Goal: Task Accomplishment & Management: Manage account settings

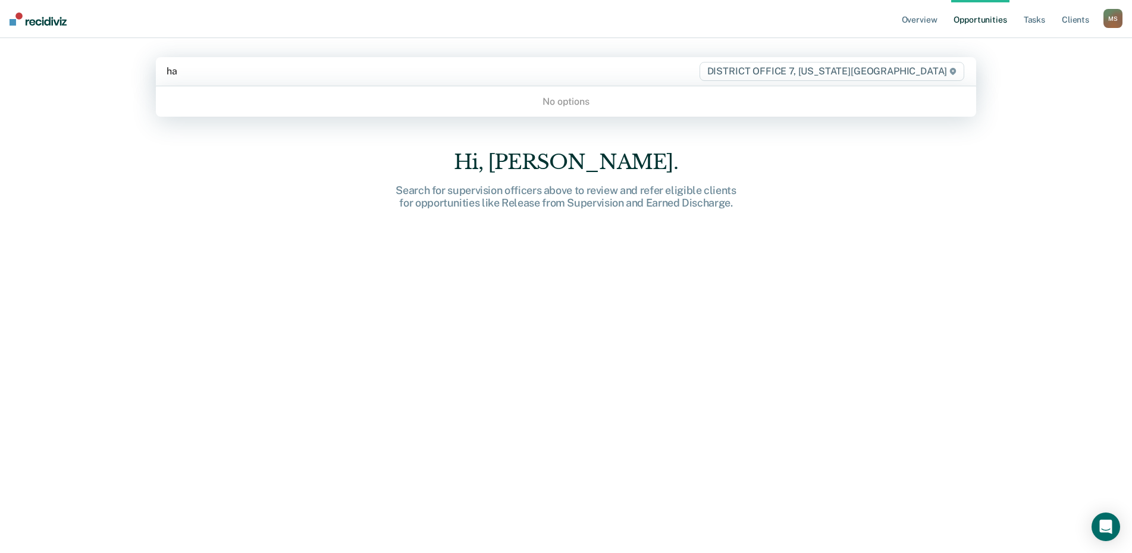
type input "h"
type input "hunter"
click at [250, 77] on div "hunter" at bounding box center [433, 71] width 532 height 14
click at [252, 73] on div at bounding box center [433, 71] width 532 height 14
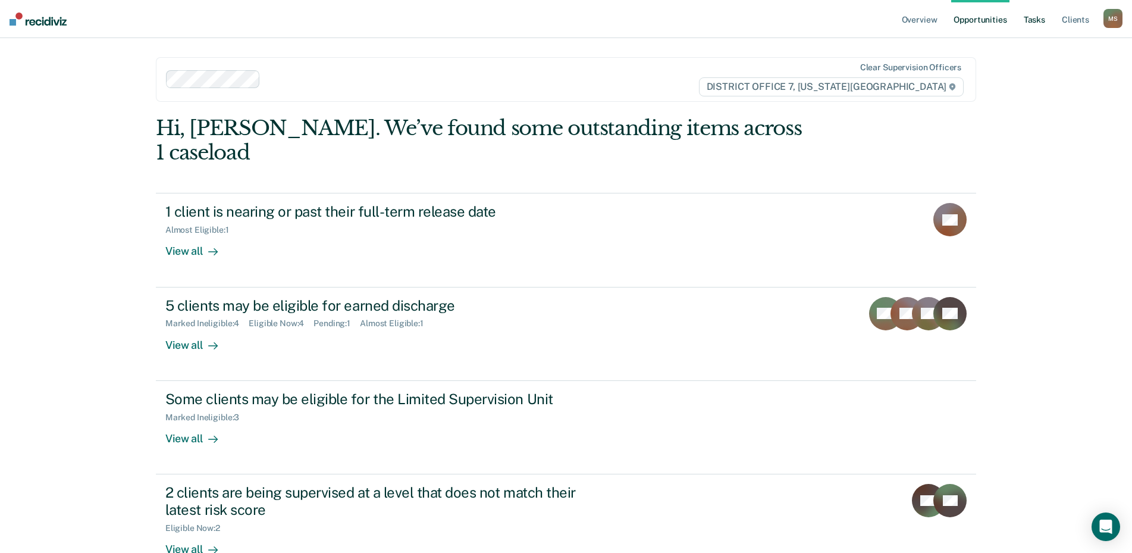
click at [1039, 15] on link "Tasks" at bounding box center [1035, 19] width 26 height 38
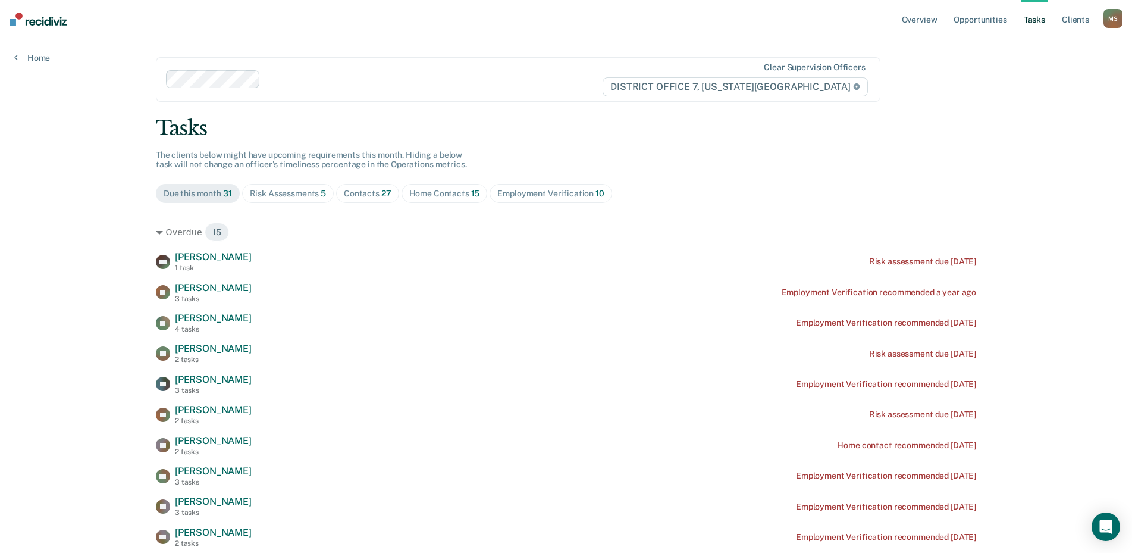
click at [290, 190] on div "Risk Assessments 5" at bounding box center [288, 194] width 77 height 10
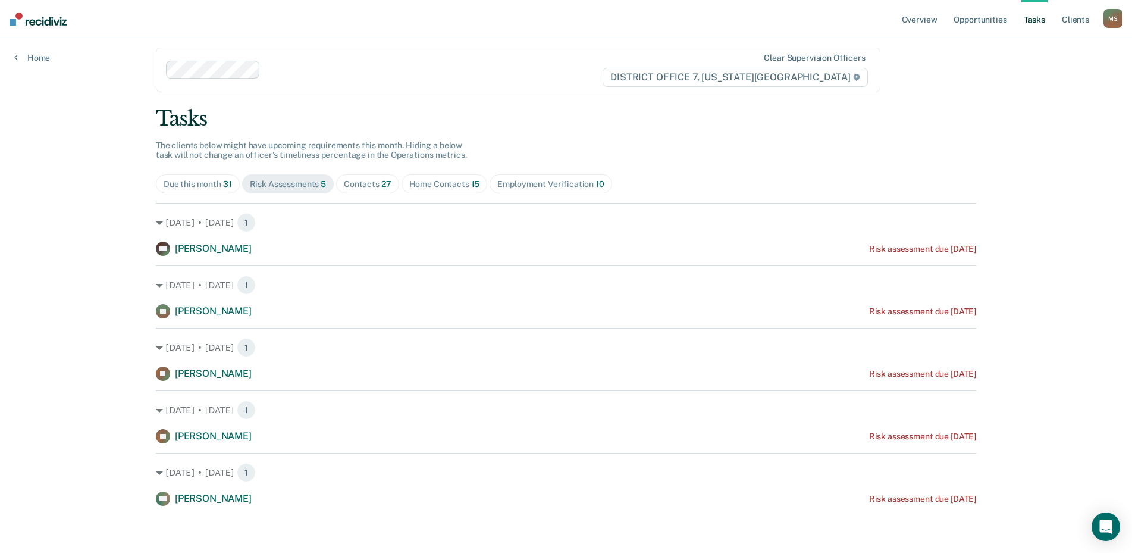
scroll to position [10, 0]
click at [374, 181] on div "Contacts 27" at bounding box center [368, 183] width 48 height 10
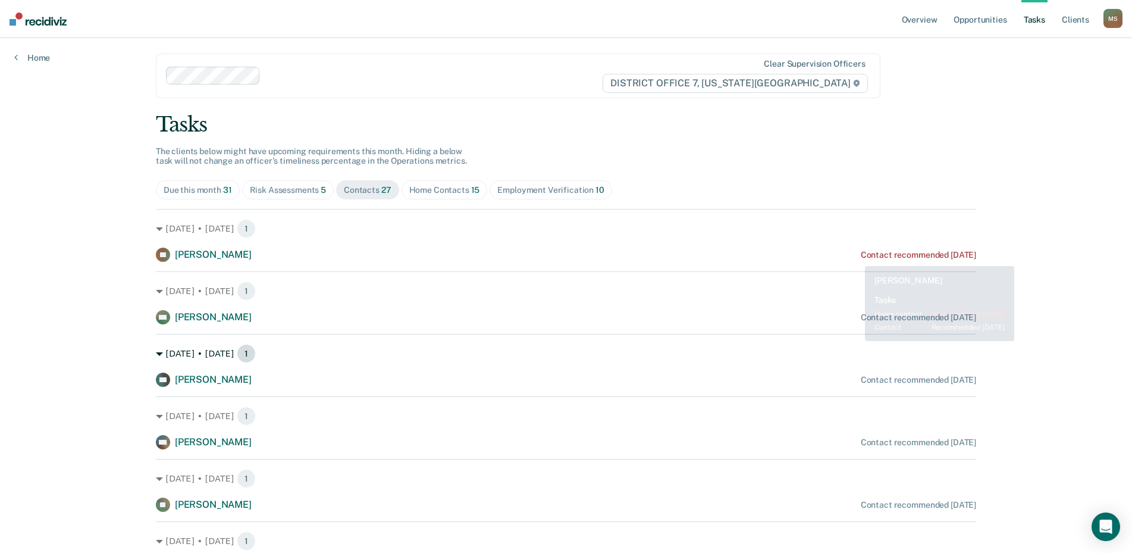
scroll to position [0, 0]
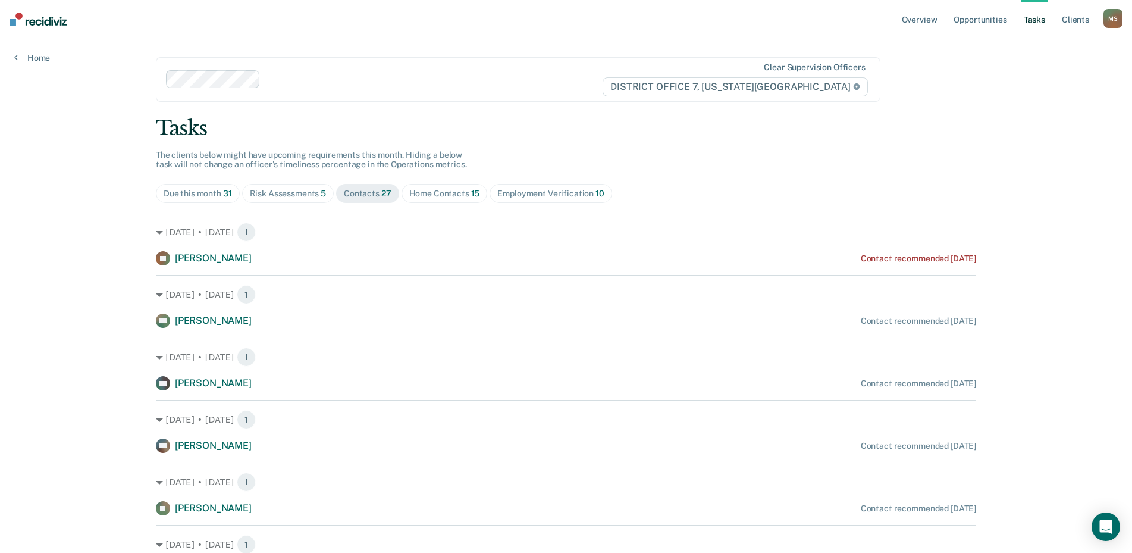
drag, startPoint x: 291, startPoint y: 198, endPoint x: 267, endPoint y: 206, distance: 25.4
click at [291, 197] on div "Risk Assessments 5" at bounding box center [288, 194] width 77 height 10
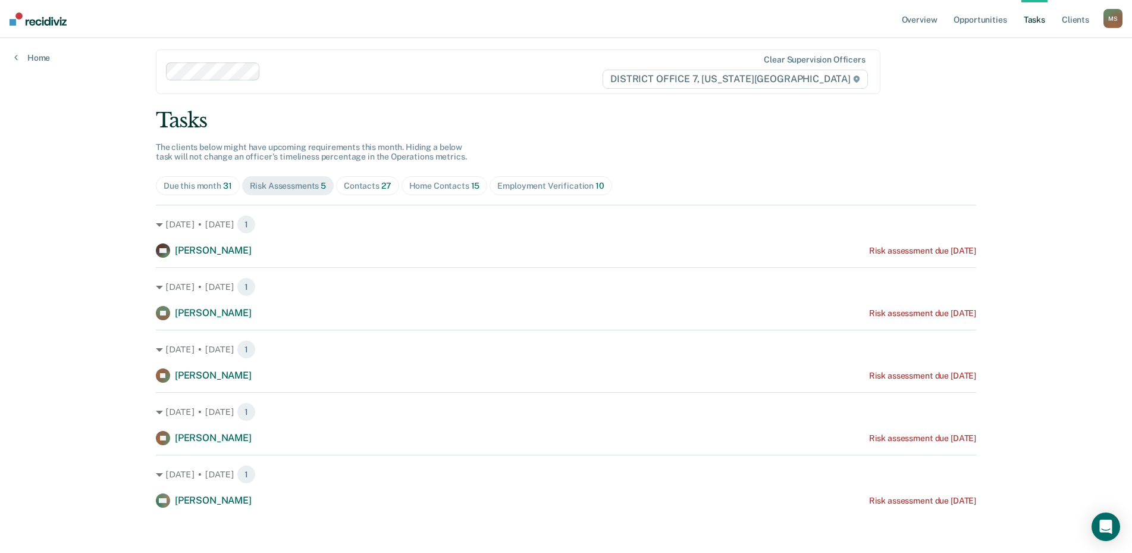
scroll to position [10, 0]
click at [446, 183] on div "Home Contacts 15" at bounding box center [444, 183] width 71 height 10
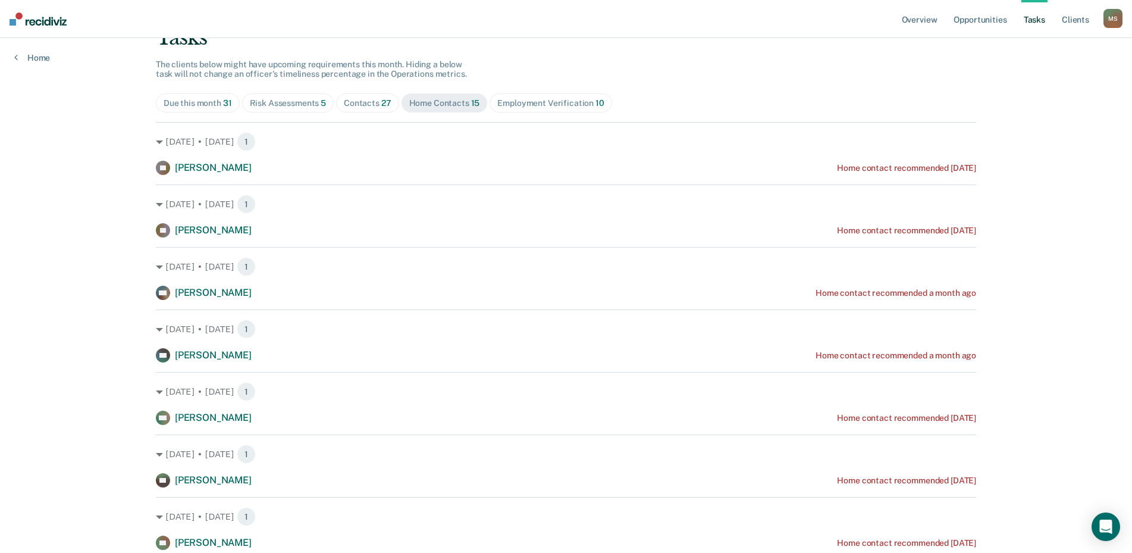
scroll to position [70, 0]
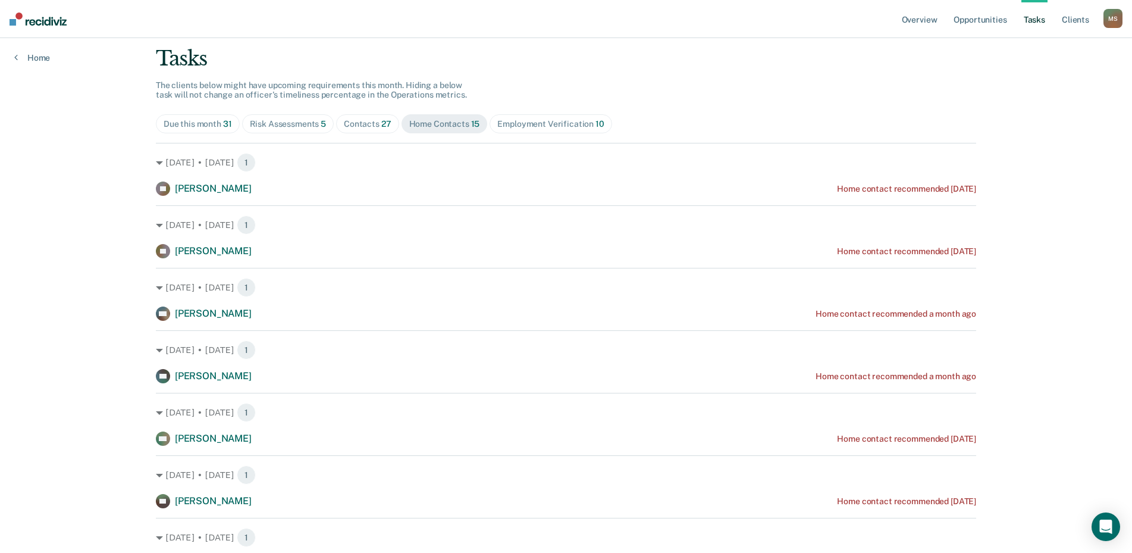
click at [541, 118] on span "Employment Verification 10" at bounding box center [551, 123] width 122 height 19
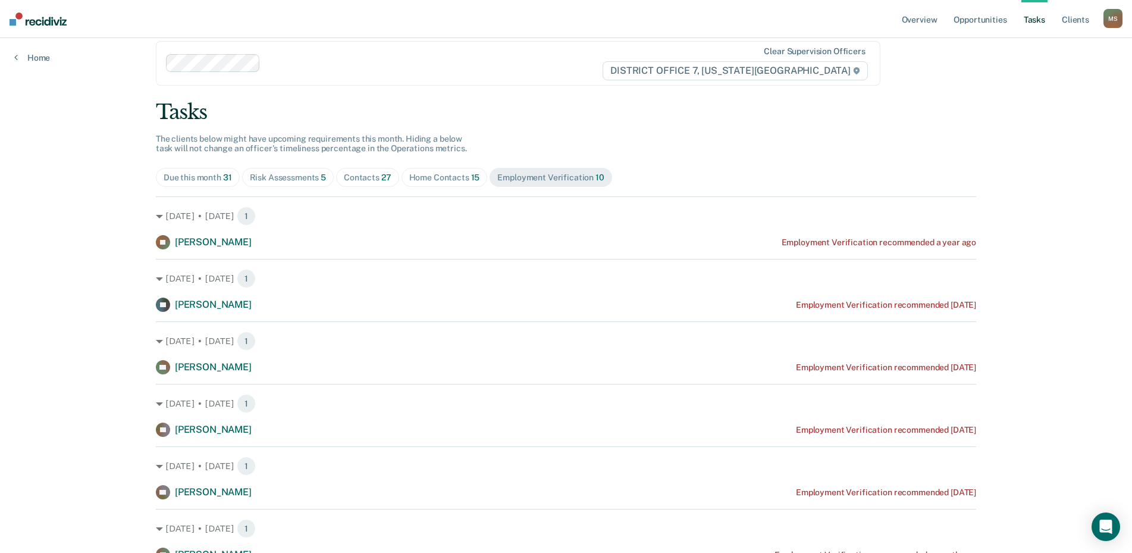
scroll to position [0, 0]
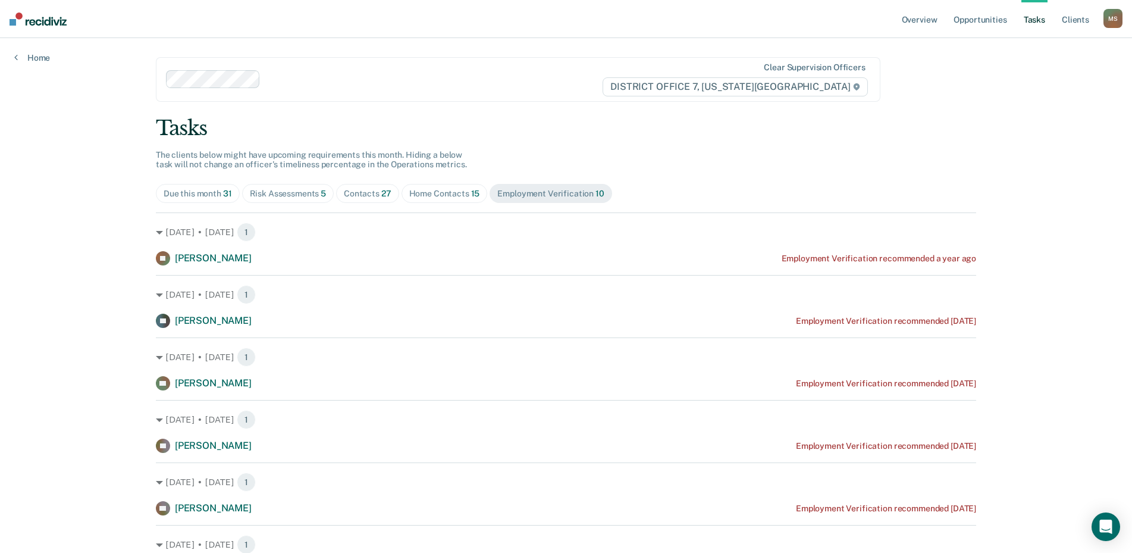
click at [428, 186] on span "Home Contacts 15" at bounding box center [445, 193] width 86 height 19
click at [283, 195] on div "Risk Assessments 5" at bounding box center [288, 194] width 77 height 10
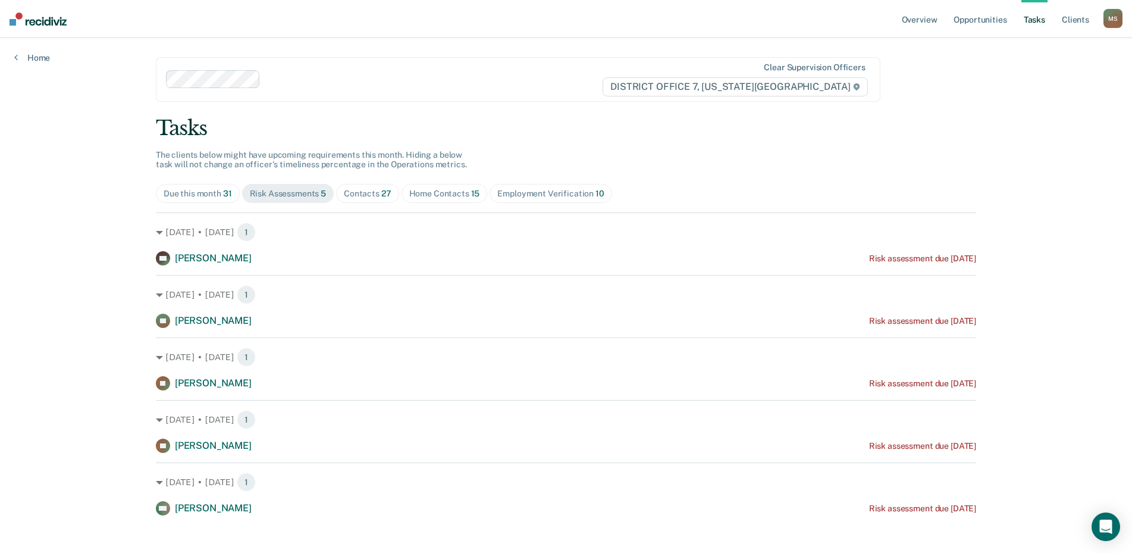
click at [355, 194] on div "Contacts 27" at bounding box center [368, 194] width 48 height 10
click at [427, 194] on div "Home Contacts 15" at bounding box center [444, 194] width 71 height 10
click at [381, 196] on span "27" at bounding box center [386, 194] width 10 height 10
click at [289, 202] on span "Risk Assessments 5" at bounding box center [288, 193] width 92 height 19
click at [432, 193] on div "Home Contacts 15" at bounding box center [444, 194] width 71 height 10
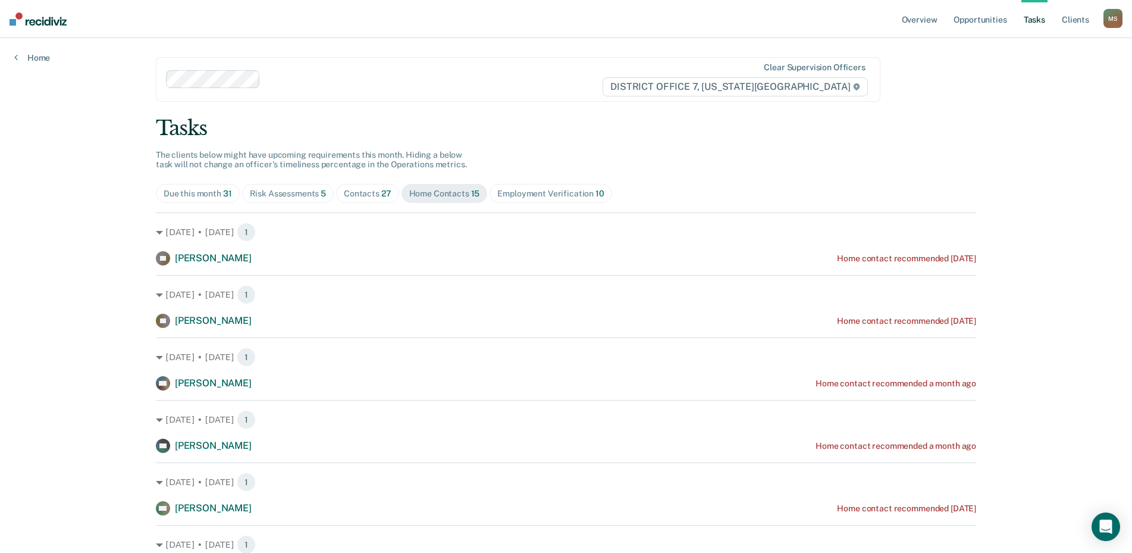
click at [361, 195] on div "Contacts 27" at bounding box center [368, 194] width 48 height 10
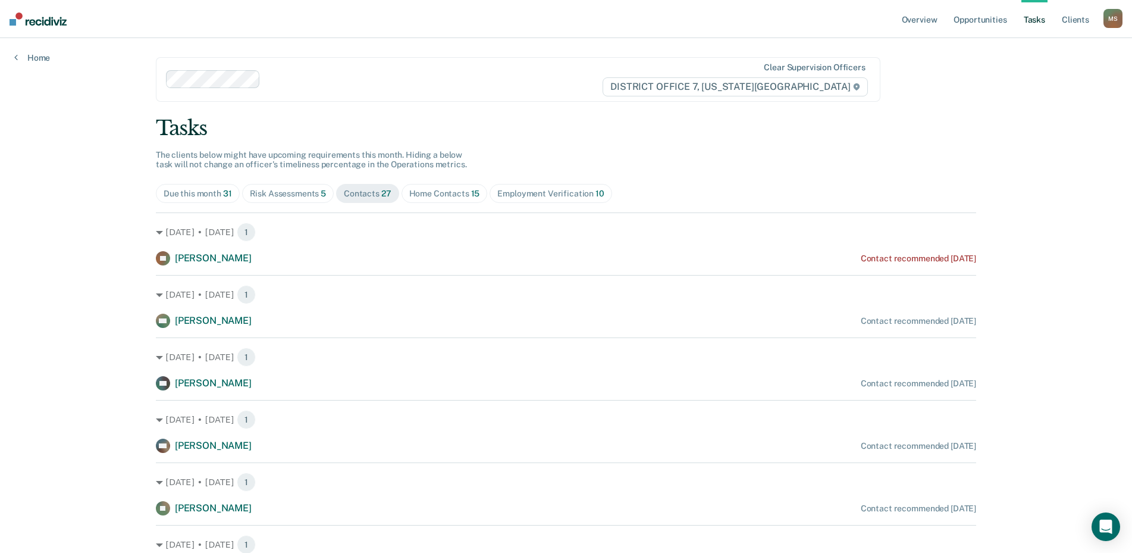
click at [282, 199] on span "Risk Assessments 5" at bounding box center [288, 193] width 92 height 19
click at [348, 197] on div "Contacts 27" at bounding box center [368, 194] width 48 height 10
click at [434, 198] on div "Home Contacts 15" at bounding box center [444, 194] width 71 height 10
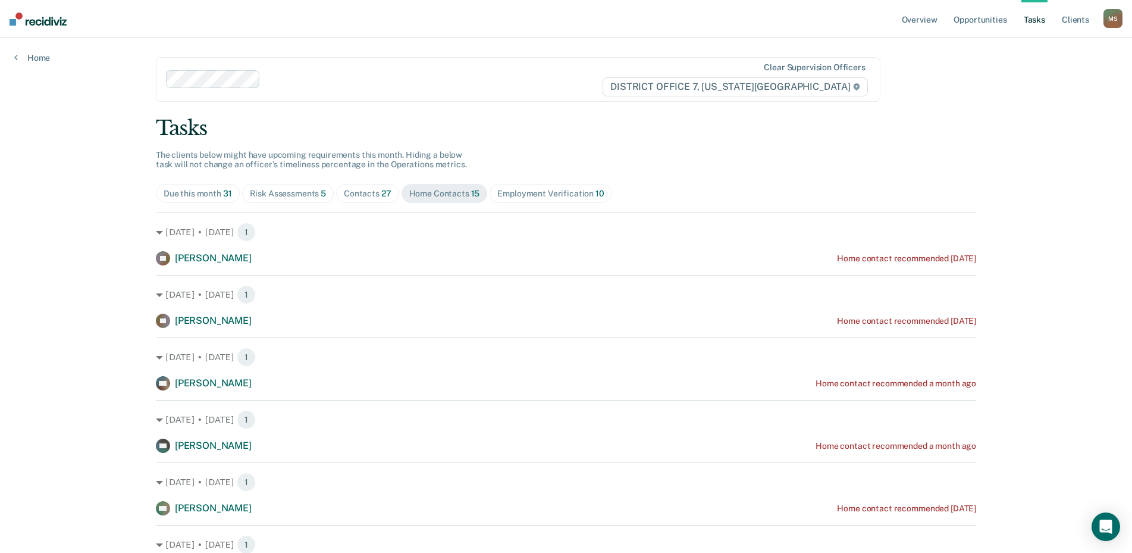
click at [283, 199] on span "Risk Assessments 5" at bounding box center [288, 193] width 92 height 19
click at [35, 54] on link "Home" at bounding box center [32, 57] width 36 height 11
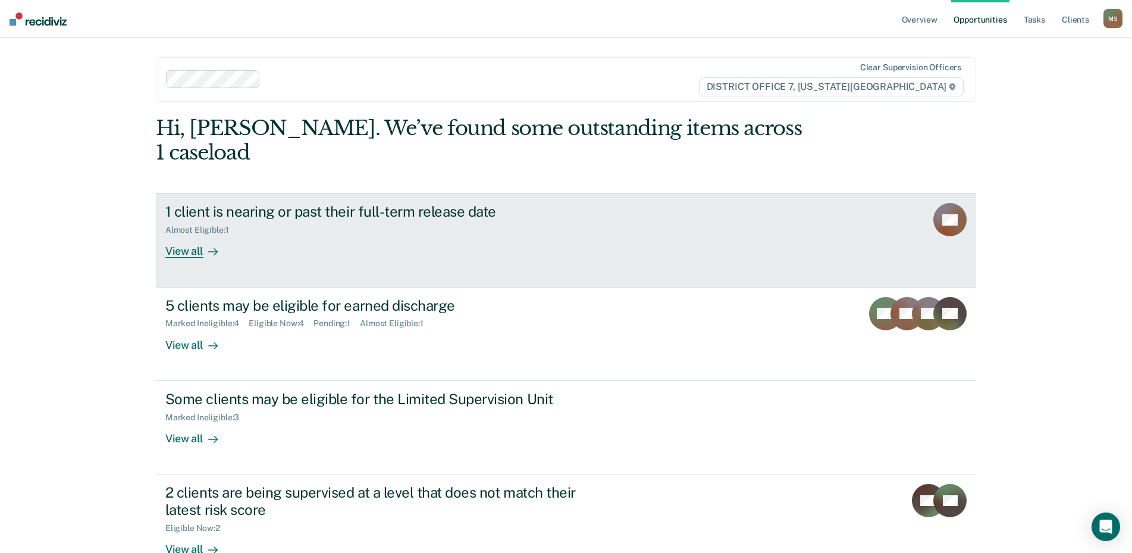
click at [194, 235] on div "View all" at bounding box center [198, 246] width 67 height 23
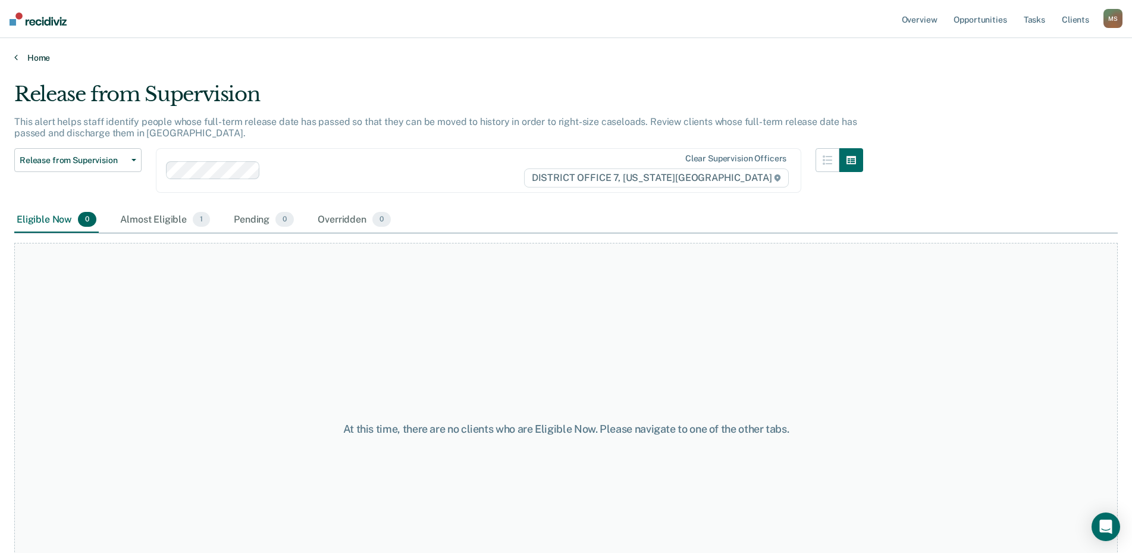
click at [23, 57] on link "Home" at bounding box center [566, 57] width 1104 height 11
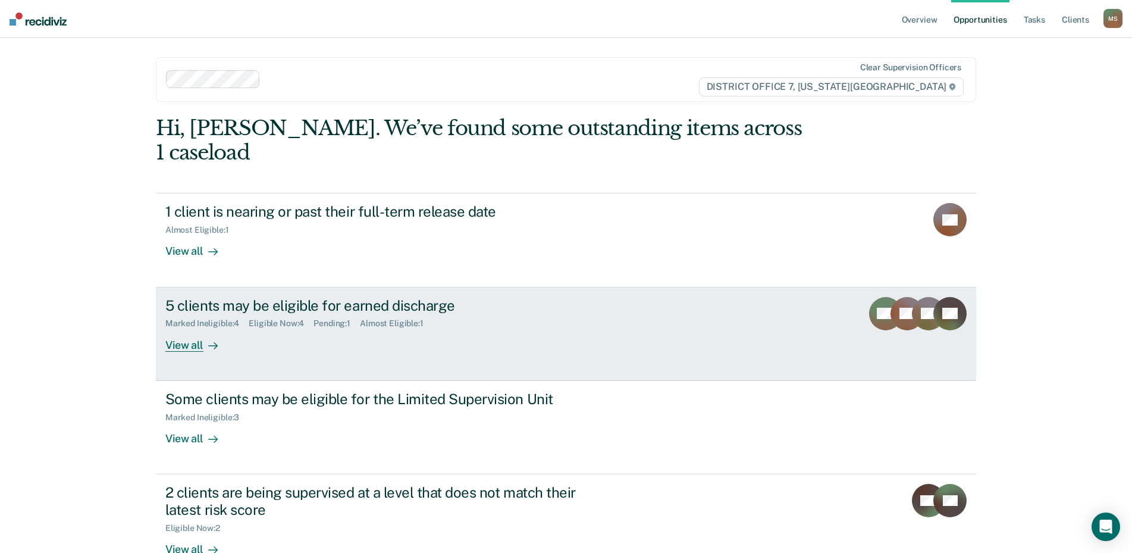
click at [189, 328] on div "View all" at bounding box center [198, 339] width 67 height 23
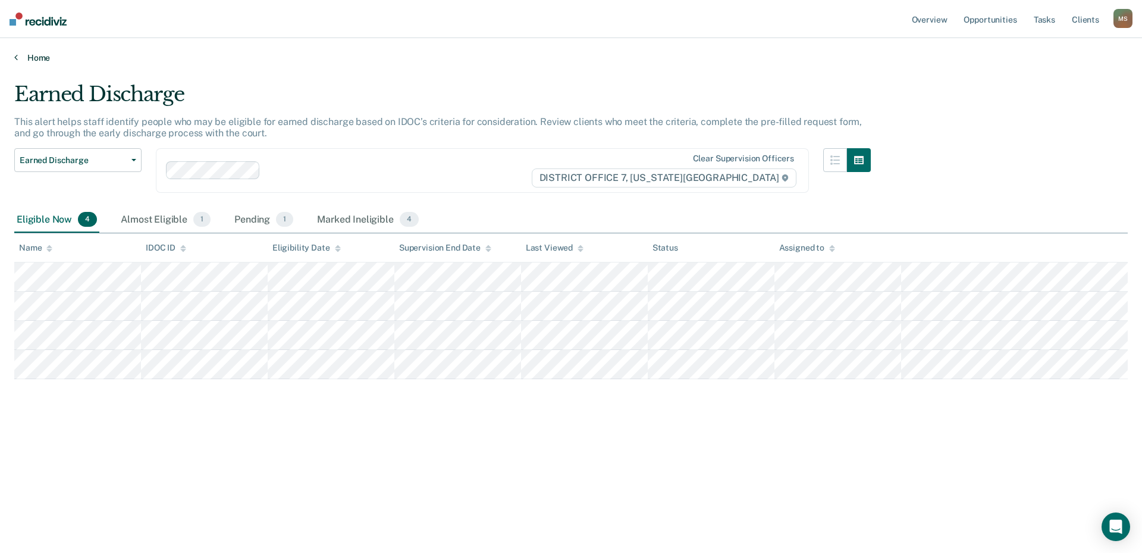
click at [17, 56] on icon at bounding box center [16, 57] width 4 height 10
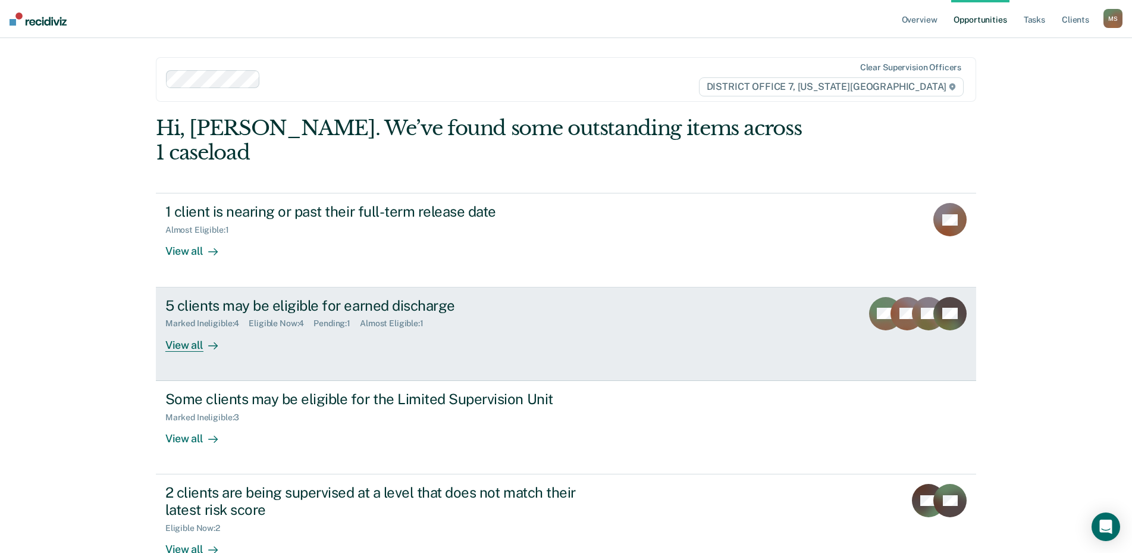
click at [184, 328] on div "View all" at bounding box center [198, 339] width 67 height 23
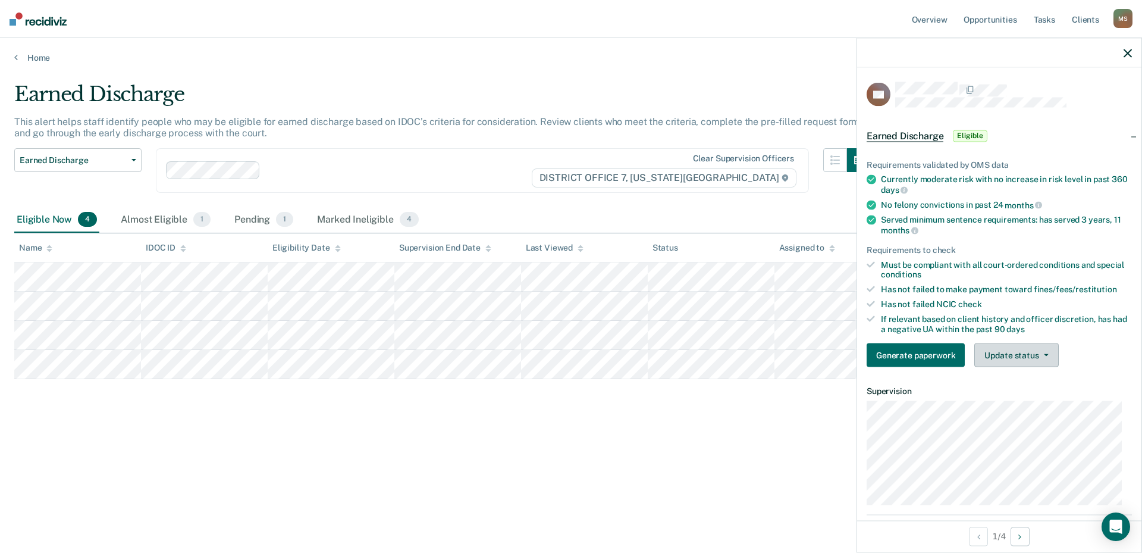
click at [1036, 357] on button "Update status" at bounding box center [1017, 355] width 84 height 24
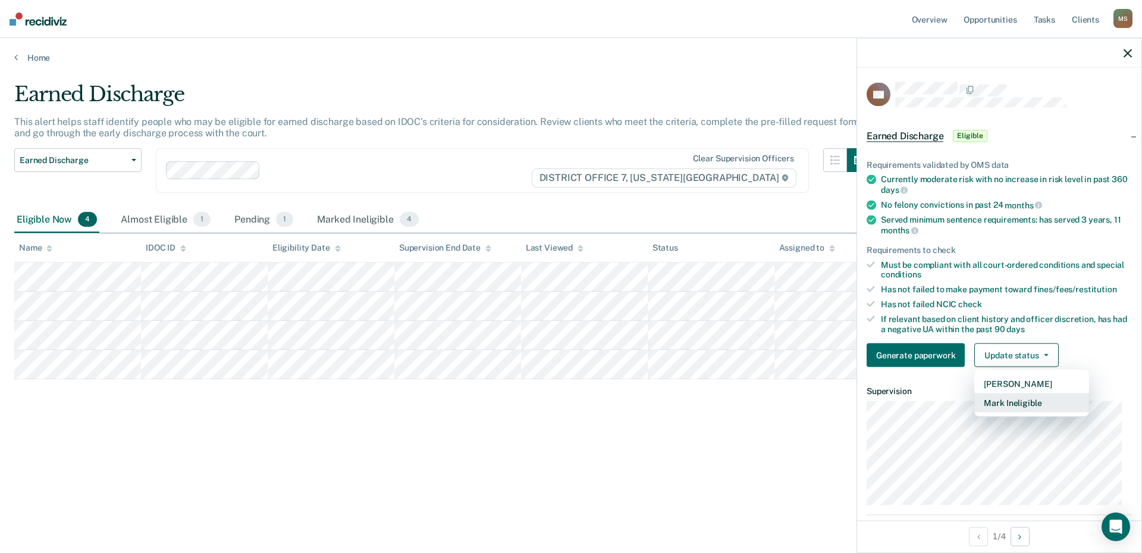
click at [1010, 405] on button "Mark Ineligible" at bounding box center [1032, 402] width 115 height 19
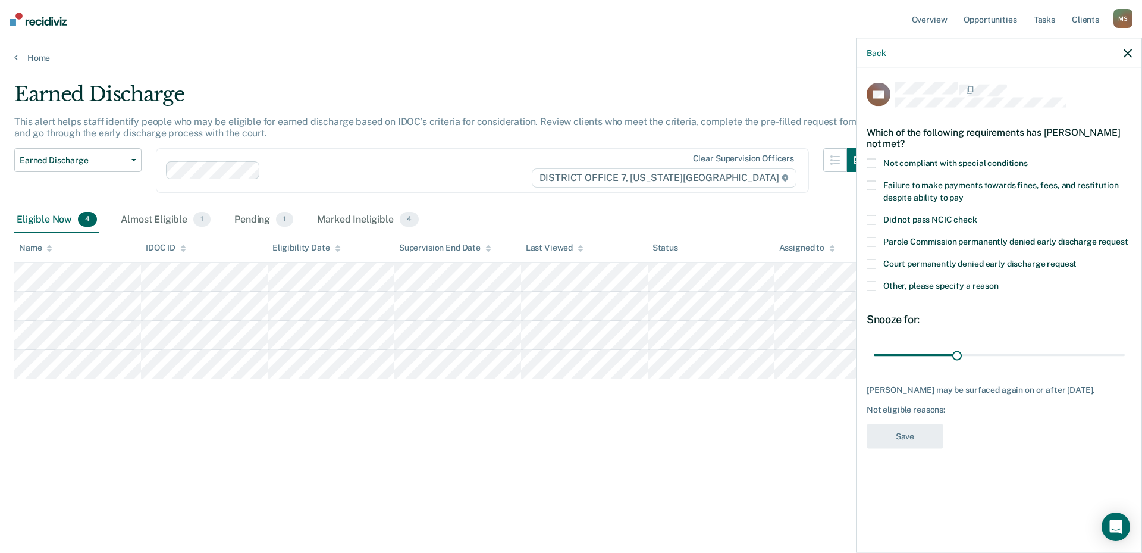
click at [1126, 57] on icon "button" at bounding box center [1128, 53] width 8 height 8
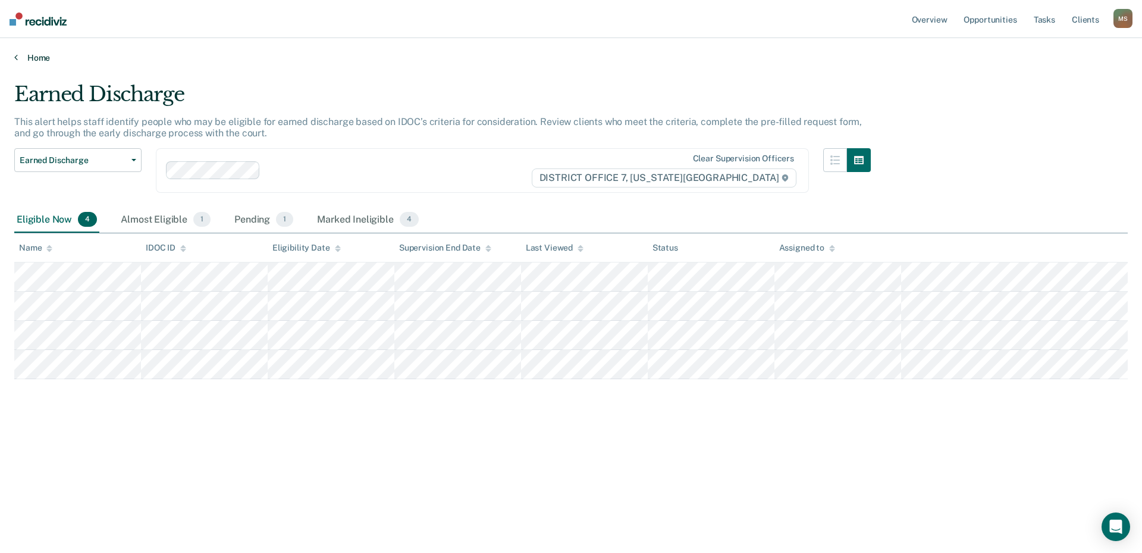
click at [20, 56] on link "Home" at bounding box center [571, 57] width 1114 height 11
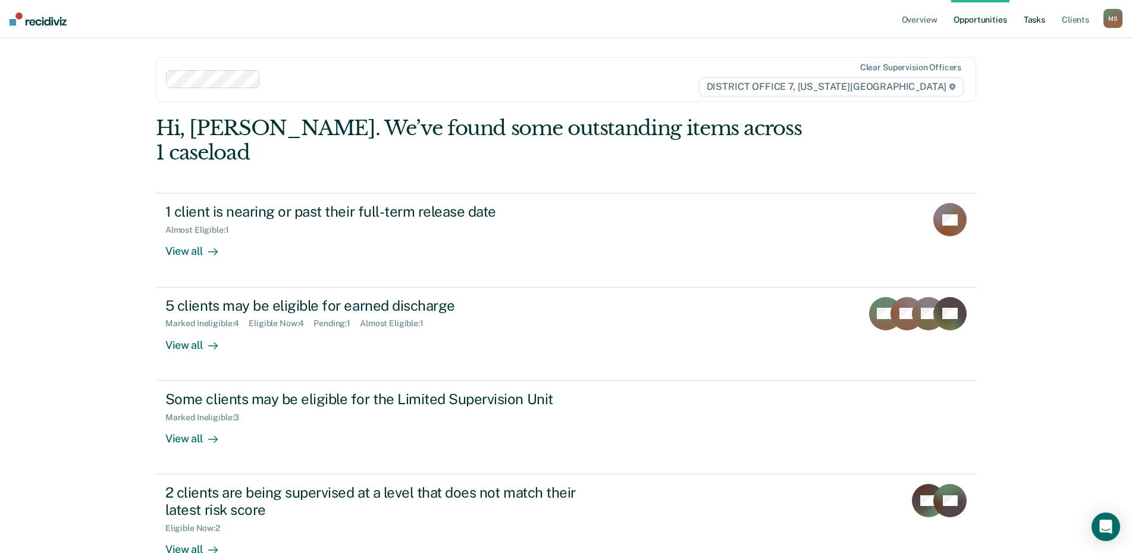
click at [1040, 24] on link "Tasks" at bounding box center [1035, 19] width 26 height 38
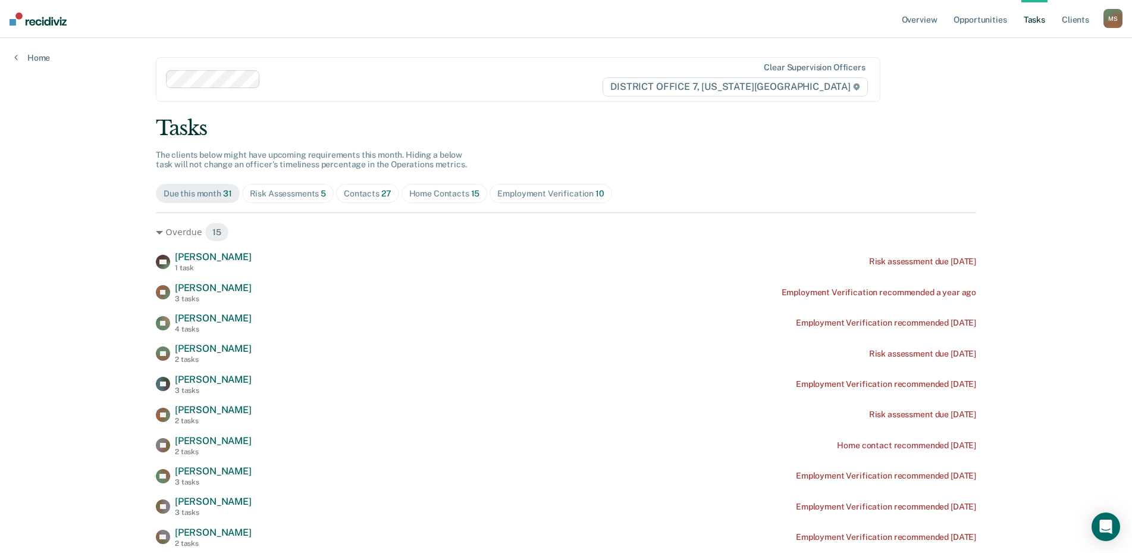
click at [12, 61] on div "Home" at bounding box center [32, 50] width 64 height 25
click at [16, 59] on icon at bounding box center [16, 57] width 4 height 10
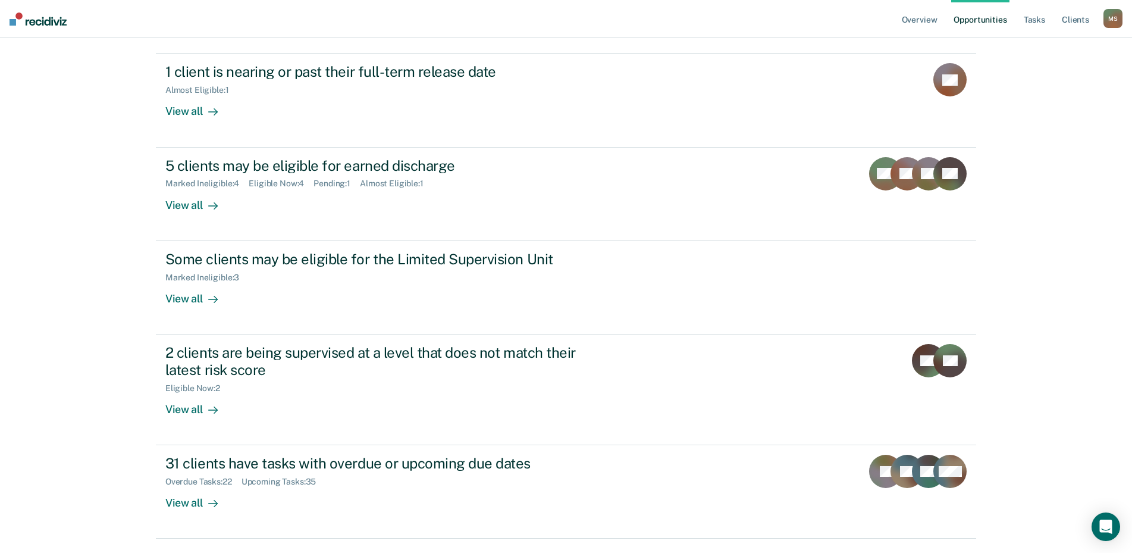
scroll to position [149, 0]
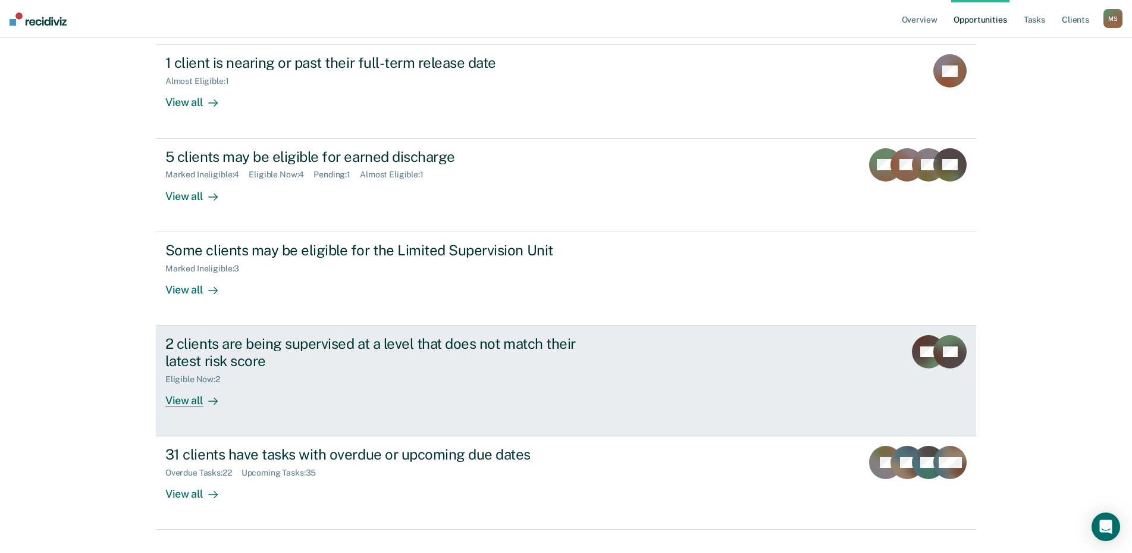
click at [184, 384] on div "View all" at bounding box center [198, 395] width 67 height 23
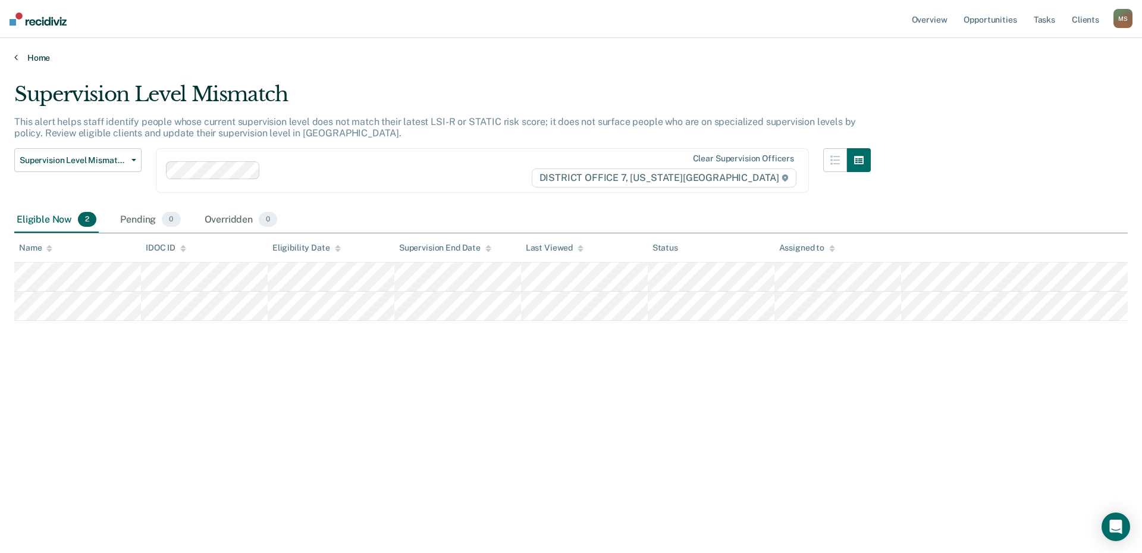
click at [15, 57] on icon at bounding box center [16, 57] width 4 height 10
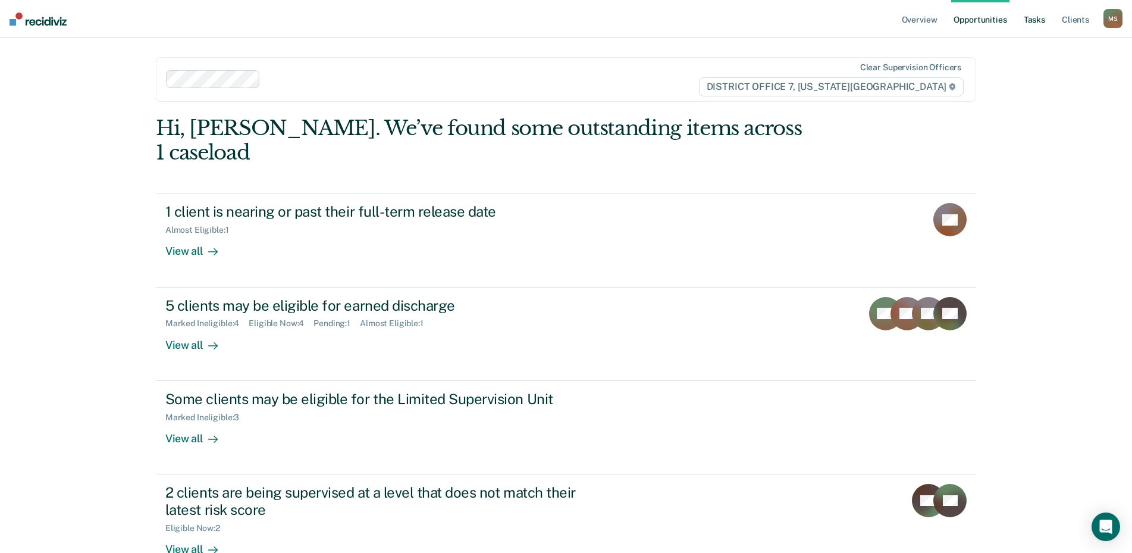
click at [1040, 18] on link "Tasks" at bounding box center [1035, 19] width 26 height 38
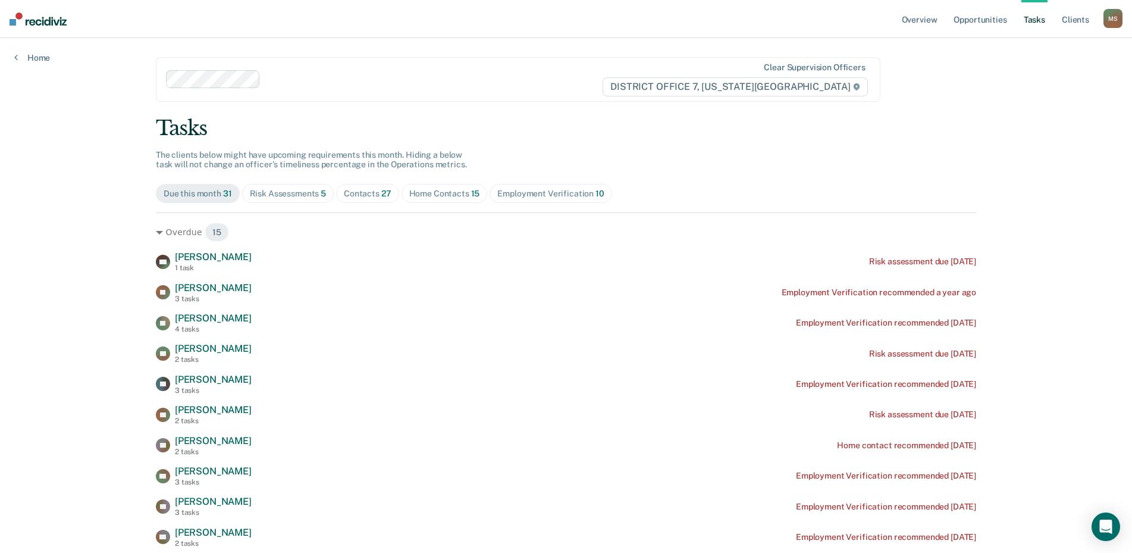
click at [273, 196] on div "Risk Assessments 5" at bounding box center [288, 194] width 77 height 10
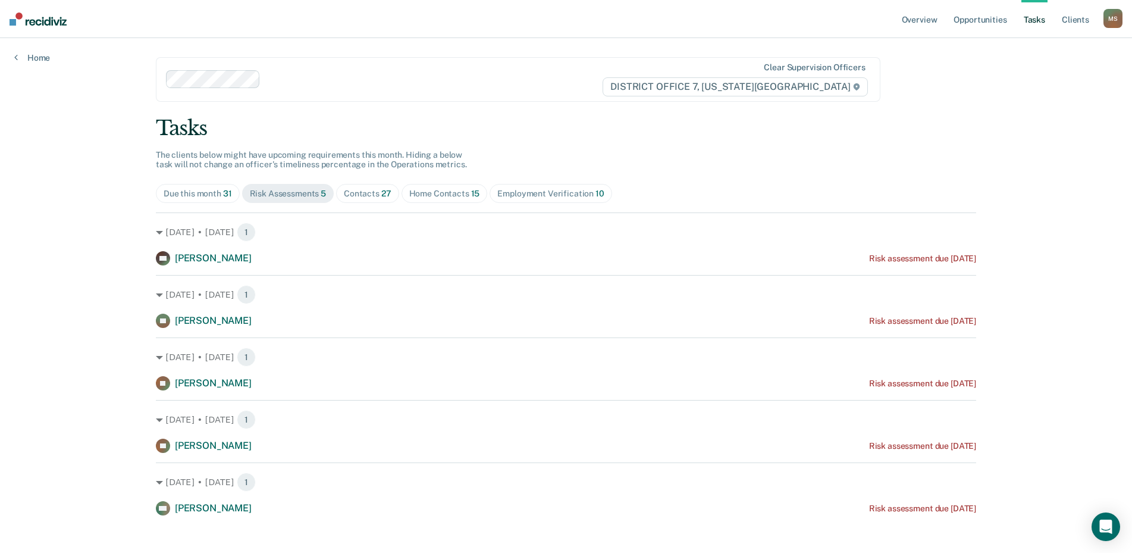
click at [372, 192] on div "Contacts 27" at bounding box center [368, 194] width 48 height 10
click at [296, 193] on div "Risk Assessments 5" at bounding box center [288, 194] width 77 height 10
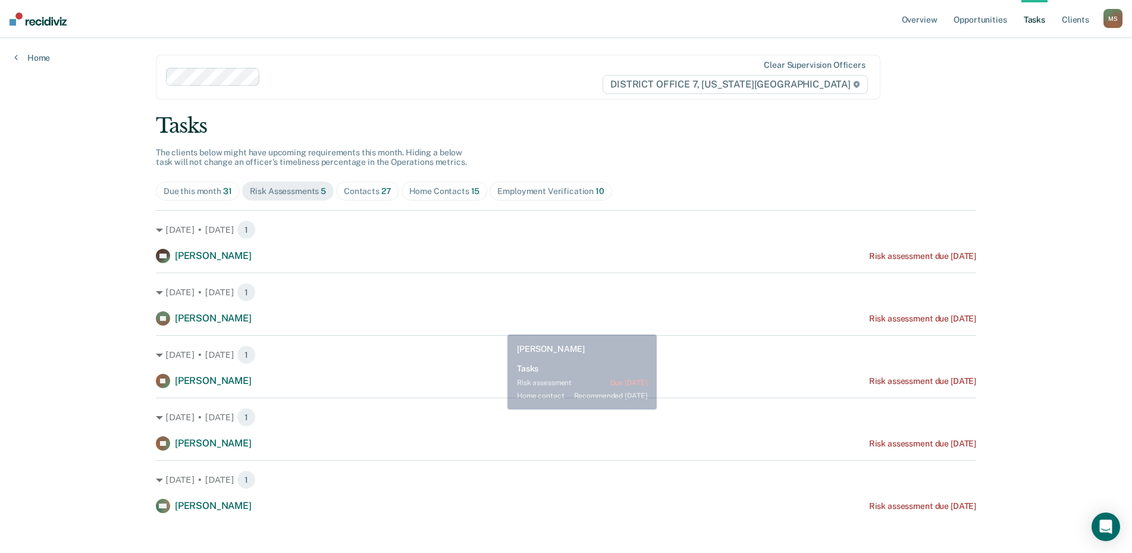
scroll to position [10, 0]
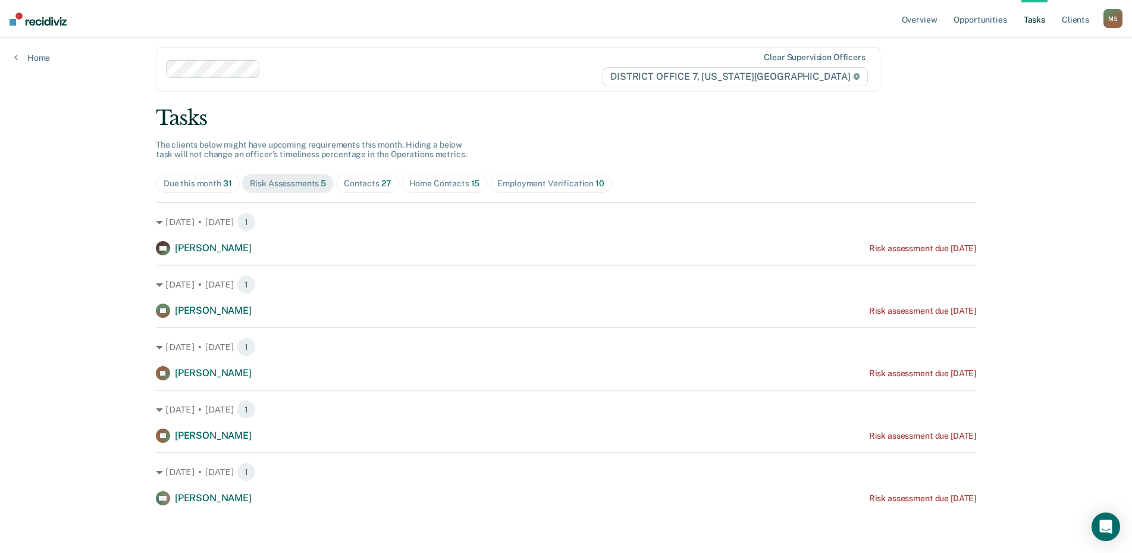
click at [368, 185] on div "Contacts 27" at bounding box center [368, 183] width 48 height 10
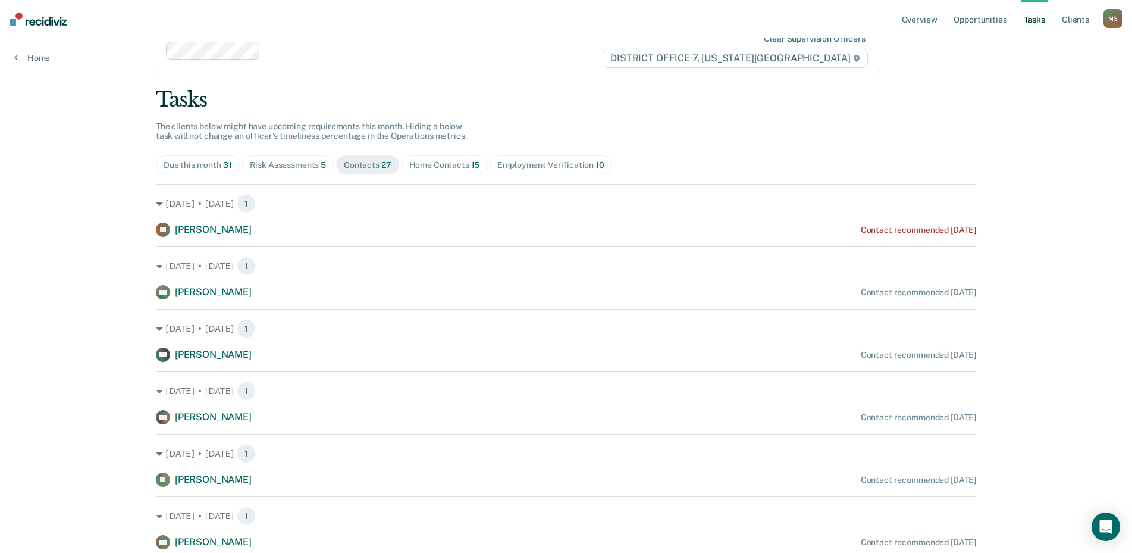
scroll to position [0, 0]
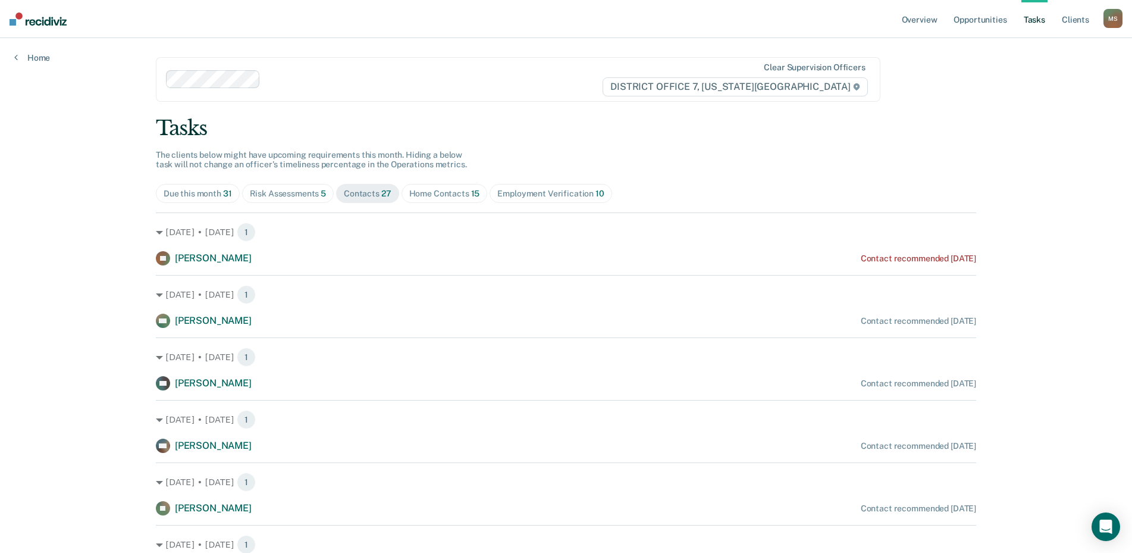
click at [429, 187] on span "Home Contacts 15" at bounding box center [445, 193] width 86 height 19
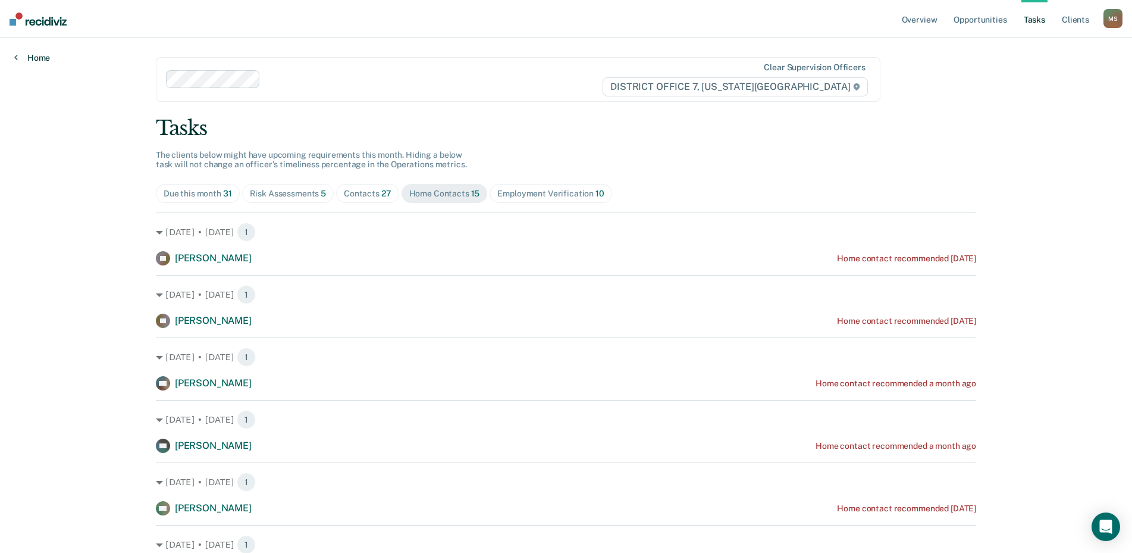
click at [15, 58] on icon at bounding box center [16, 57] width 4 height 10
